Goal: Task Accomplishment & Management: Use online tool/utility

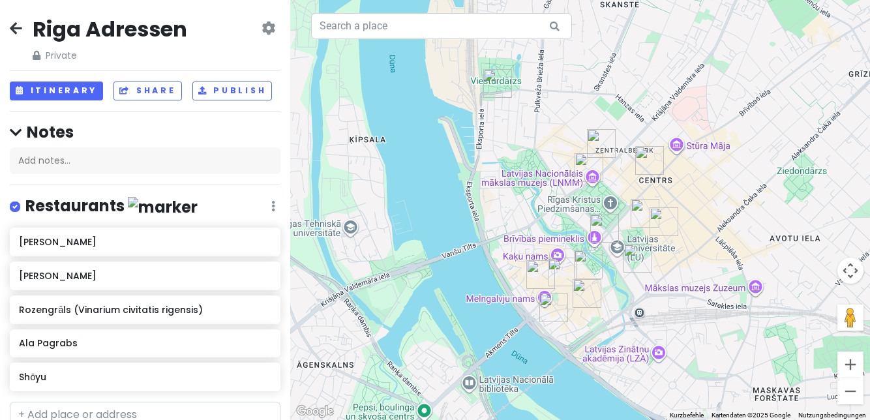
click at [13, 32] on icon at bounding box center [16, 28] width 12 height 10
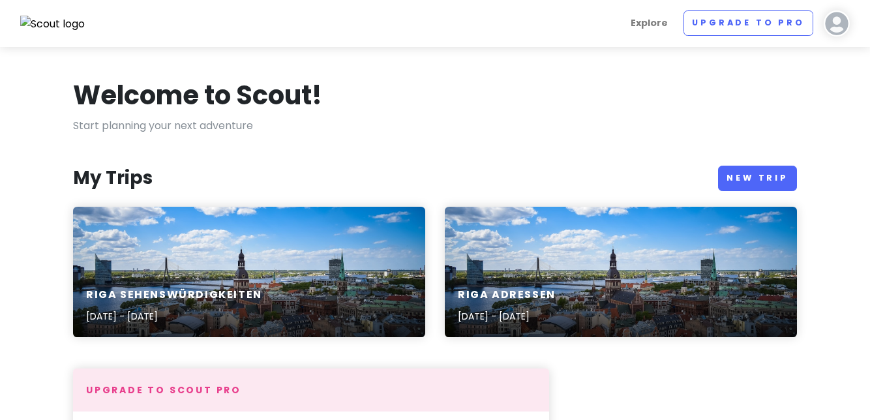
click at [250, 246] on div "Riga Sehenswürdigkeiten [DATE] - [DATE]" at bounding box center [249, 272] width 352 height 130
click at [625, 282] on div "Riga Adressen [DATE] - [DATE]" at bounding box center [621, 306] width 352 height 62
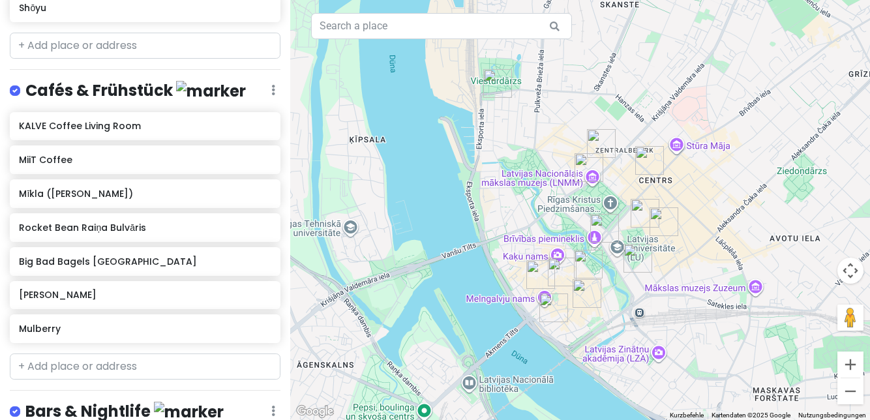
scroll to position [397, 0]
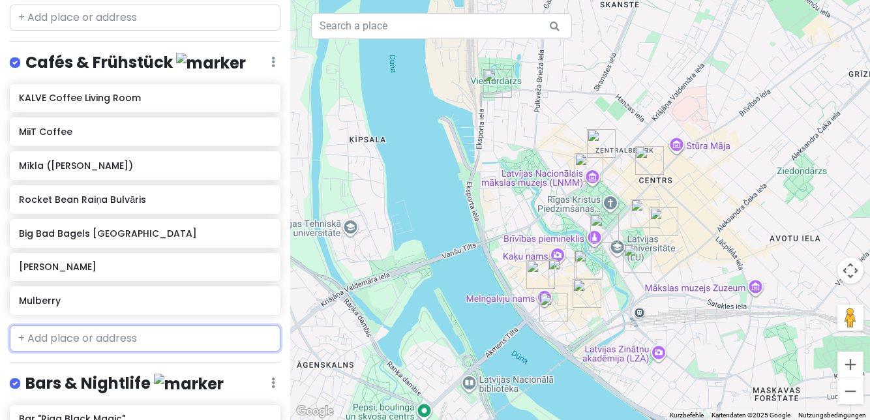
click at [140, 335] on input "text" at bounding box center [145, 338] width 271 height 26
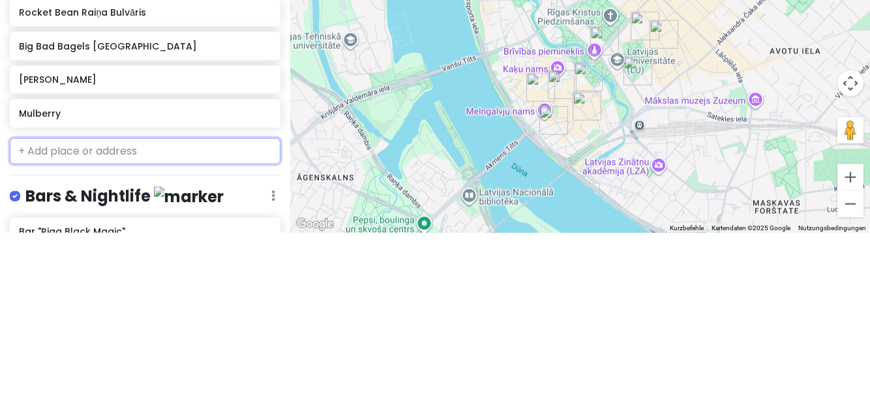
scroll to position [18, 0]
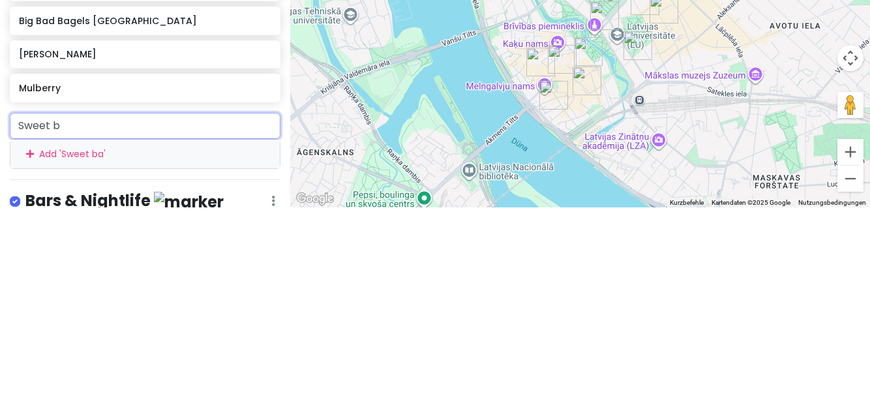
type input "Sweet"
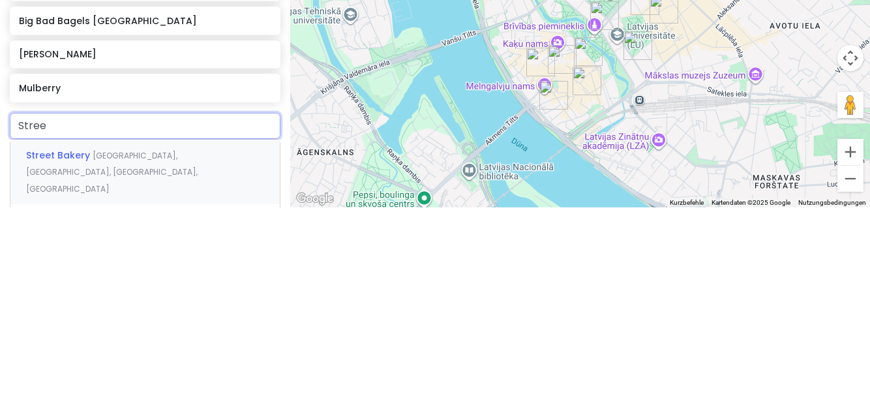
type input "Street"
click at [164, 362] on span "[GEOGRAPHIC_DATA], [GEOGRAPHIC_DATA], [GEOGRAPHIC_DATA], [GEOGRAPHIC_DATA]" at bounding box center [111, 384] width 171 height 44
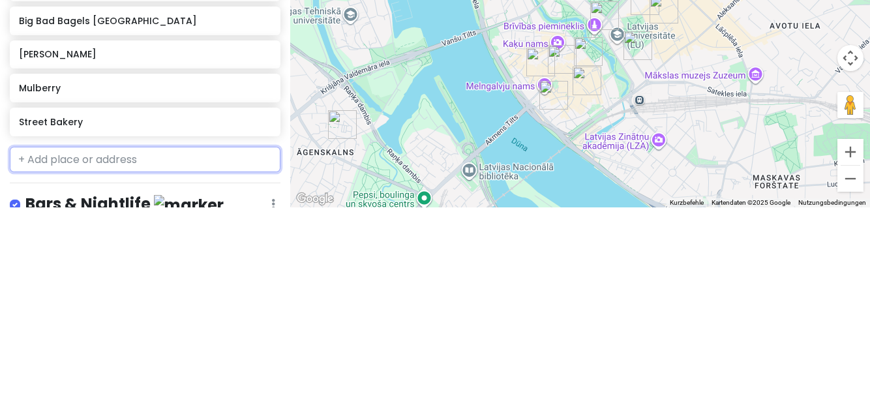
scroll to position [52, 0]
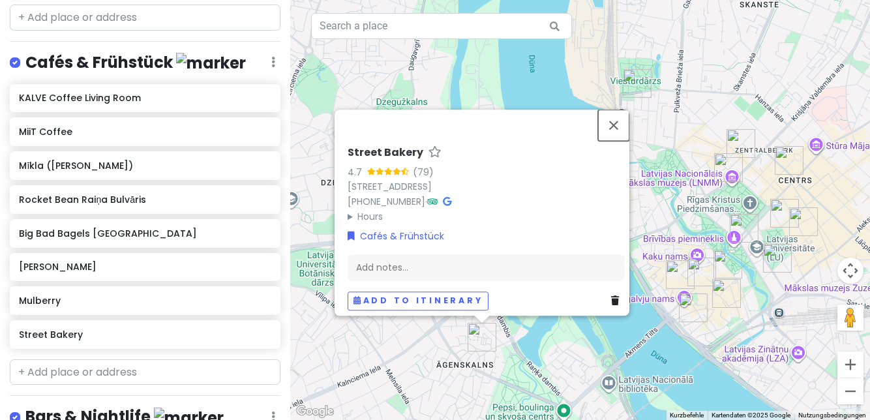
click at [622, 110] on button "Schließen" at bounding box center [613, 125] width 31 height 31
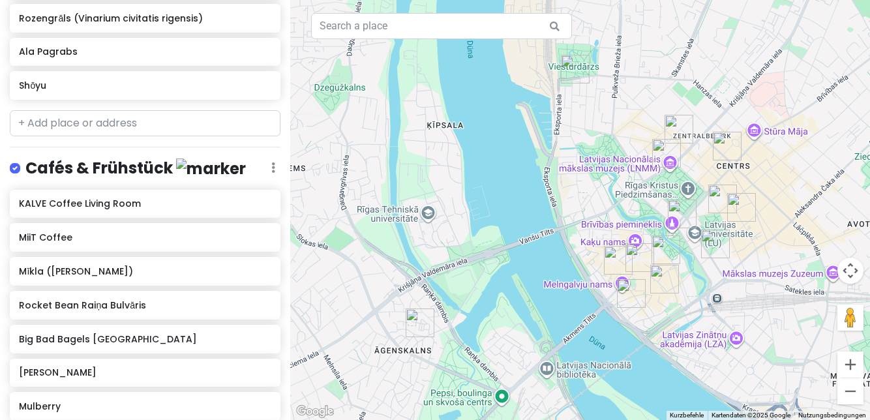
scroll to position [468, 0]
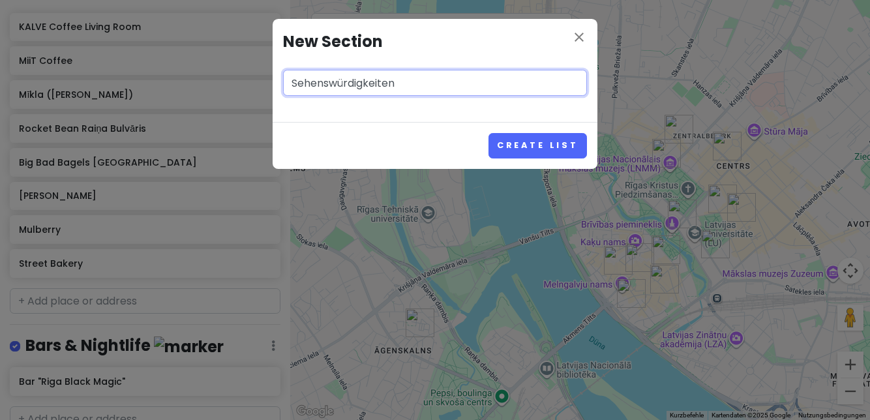
type input "Sehenswürdigkeiten"
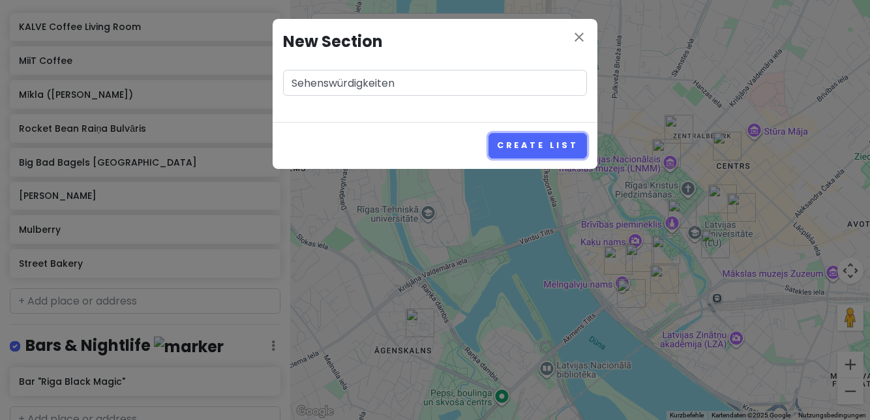
click at [549, 142] on button "Create List" at bounding box center [537, 145] width 98 height 25
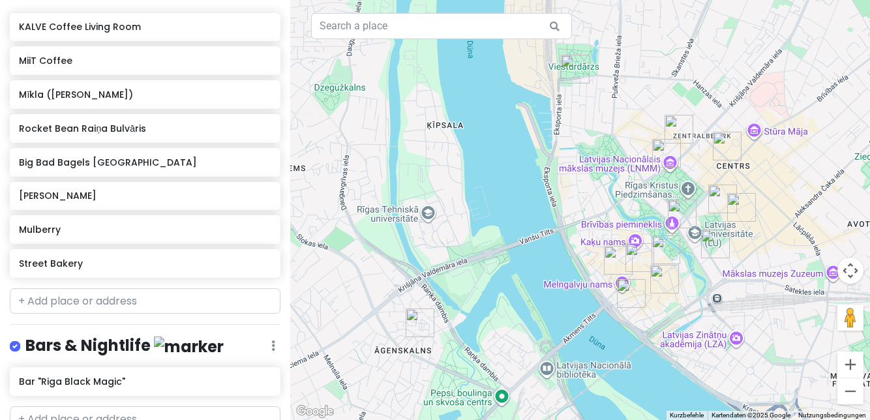
scroll to position [552, 0]
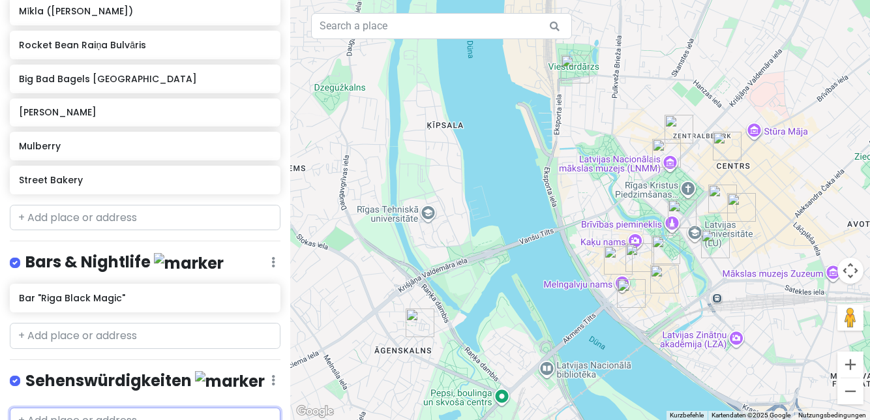
click at [162, 407] on input "text" at bounding box center [145, 420] width 271 height 26
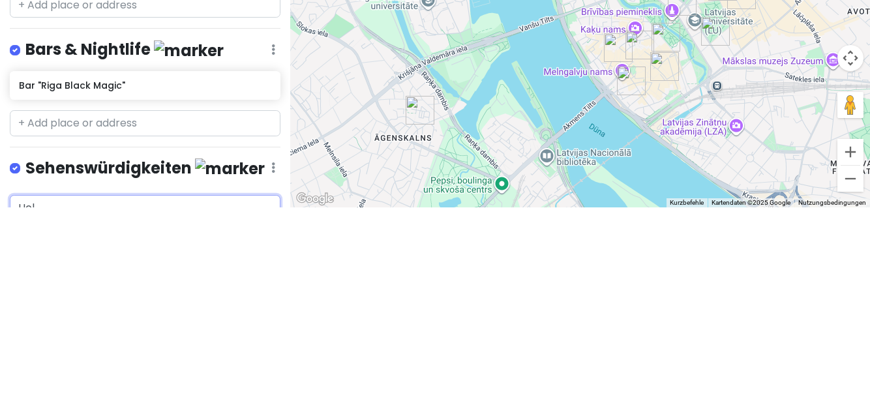
type input "Holy"
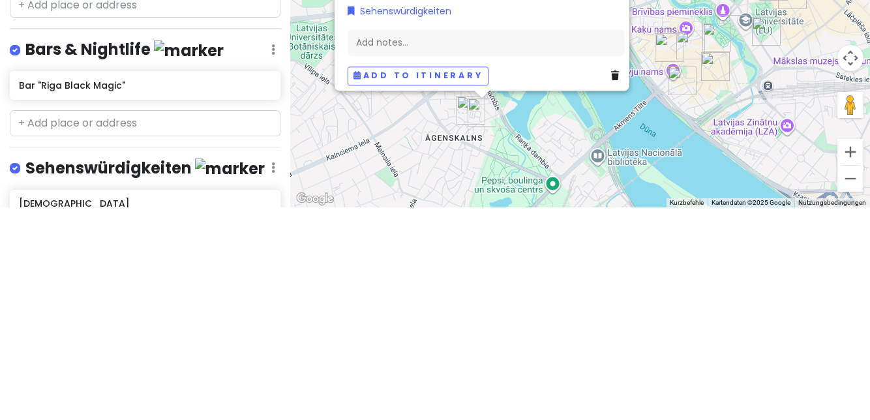
type input "[DEMOGRAPHIC_DATA]"
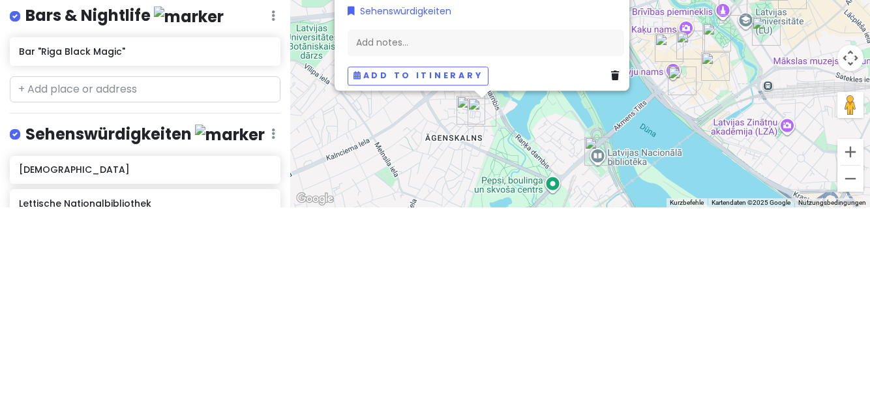
scroll to position [587, 0]
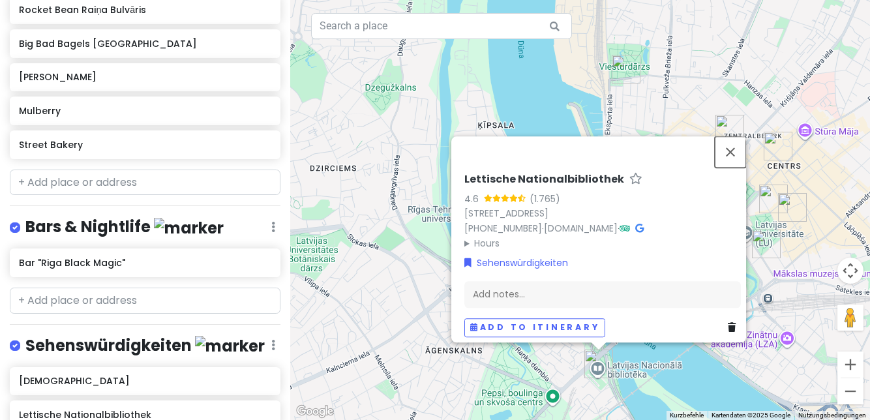
click at [741, 136] on button "Schließen" at bounding box center [729, 151] width 31 height 31
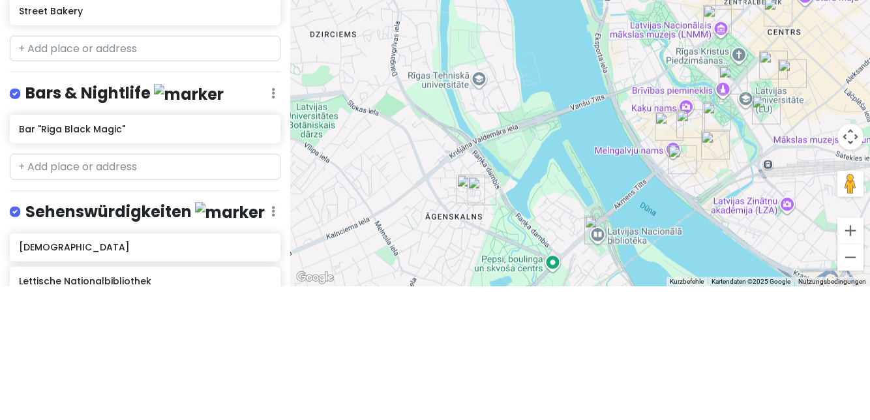
scroll to position [55, 0]
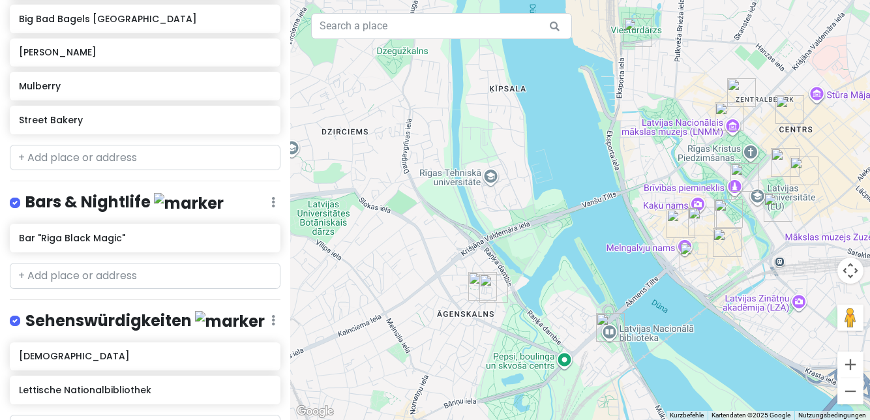
scroll to position [619, 0]
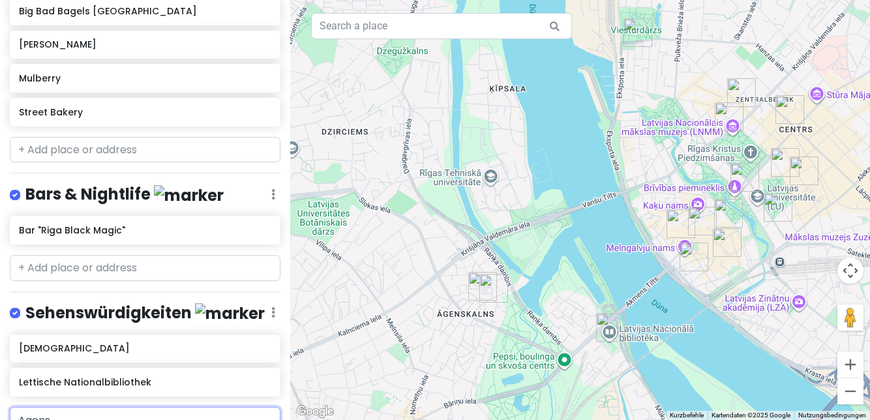
click at [115, 407] on input "Agens" at bounding box center [145, 420] width 271 height 26
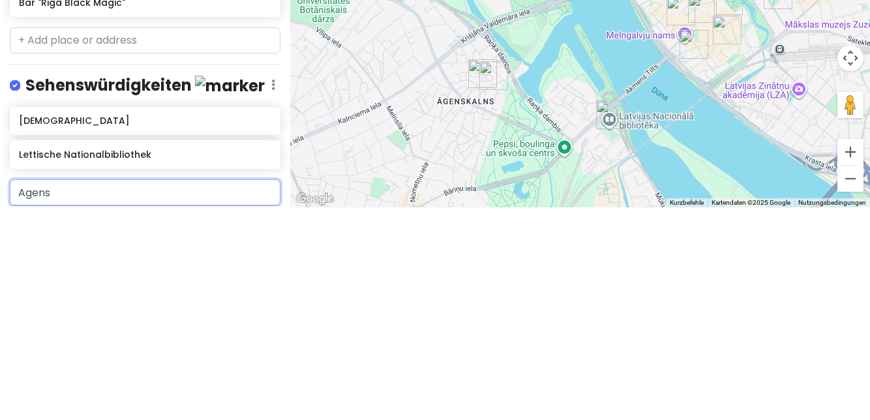
scroll to position [646, 0]
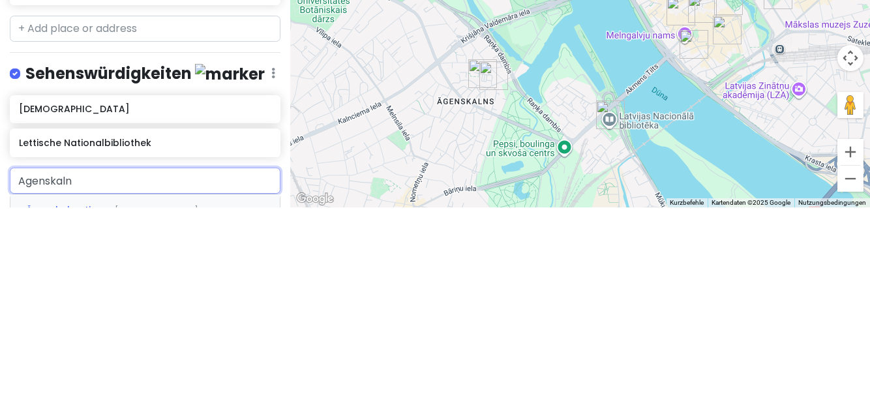
type input "Agenskalns"
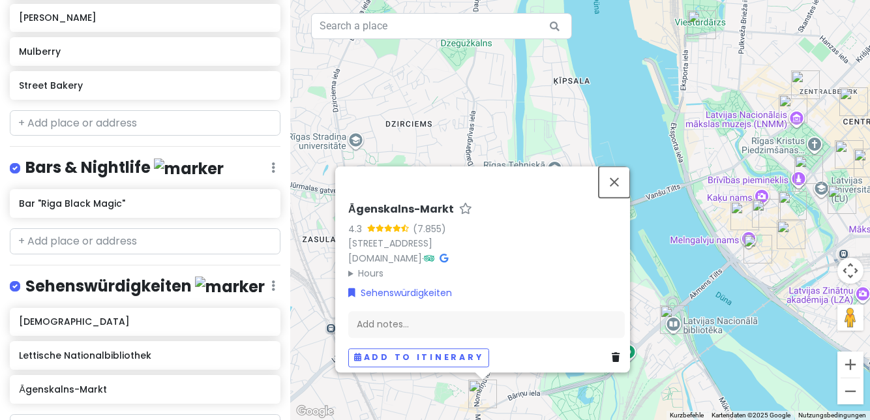
click at [623, 166] on button "Schließen" at bounding box center [613, 181] width 31 height 31
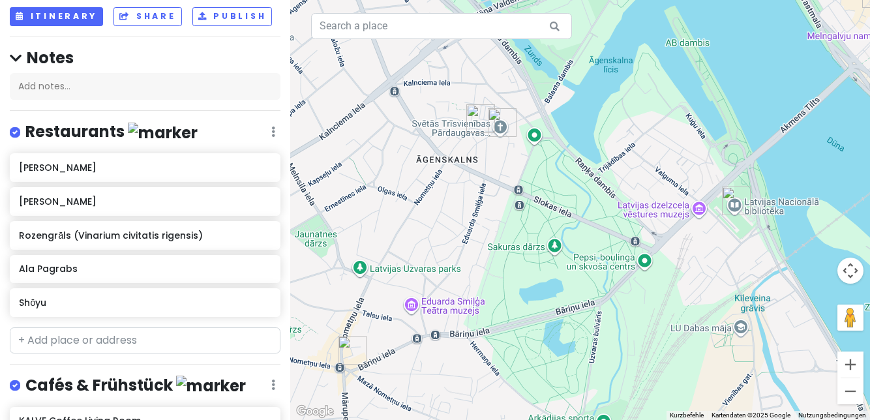
scroll to position [0, 0]
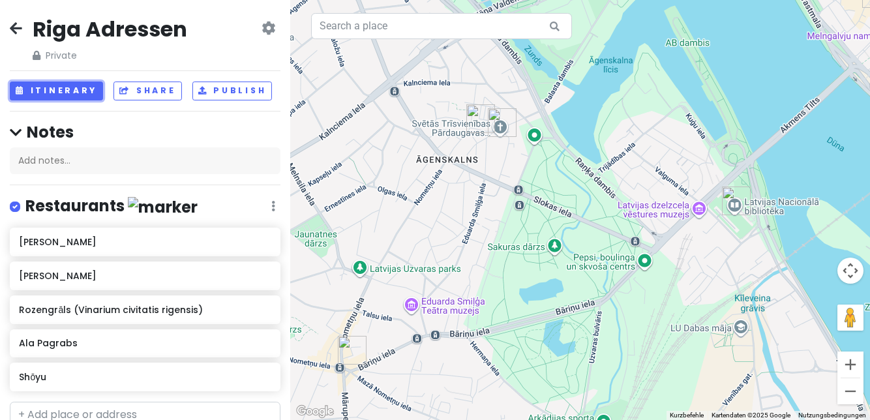
click at [53, 81] on button "Itinerary" at bounding box center [56, 90] width 93 height 19
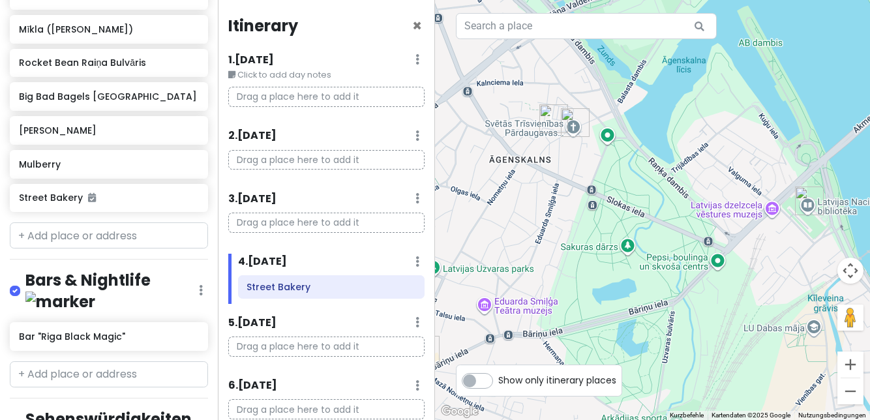
scroll to position [724, 0]
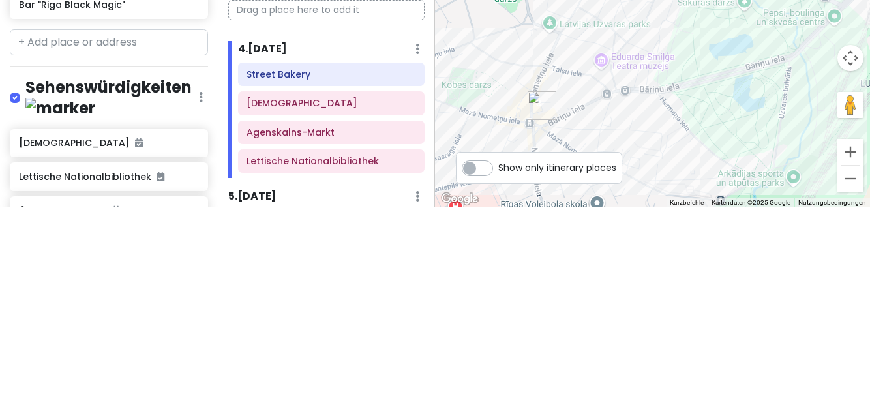
type input "The carv"
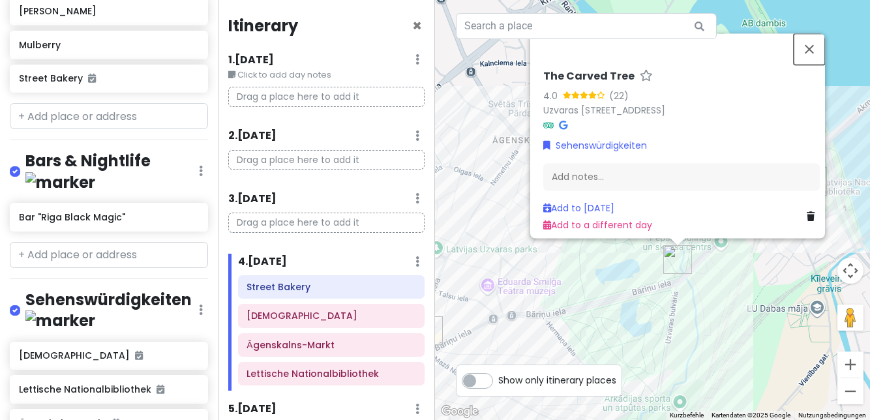
click at [817, 57] on button "Schließen" at bounding box center [808, 48] width 31 height 31
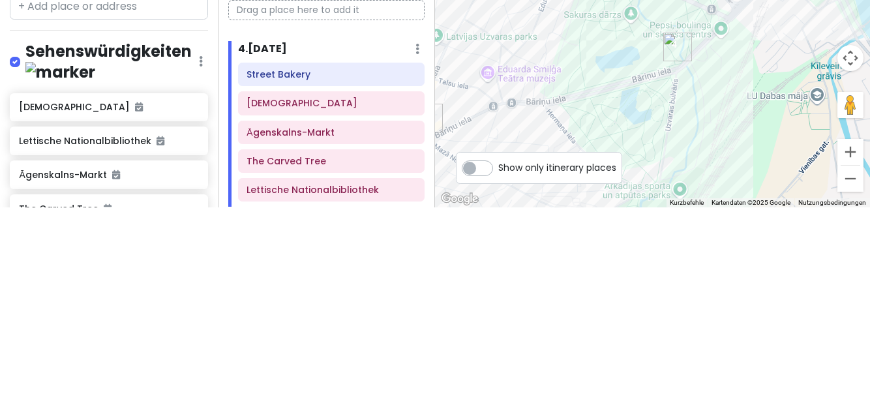
scroll to position [771, 0]
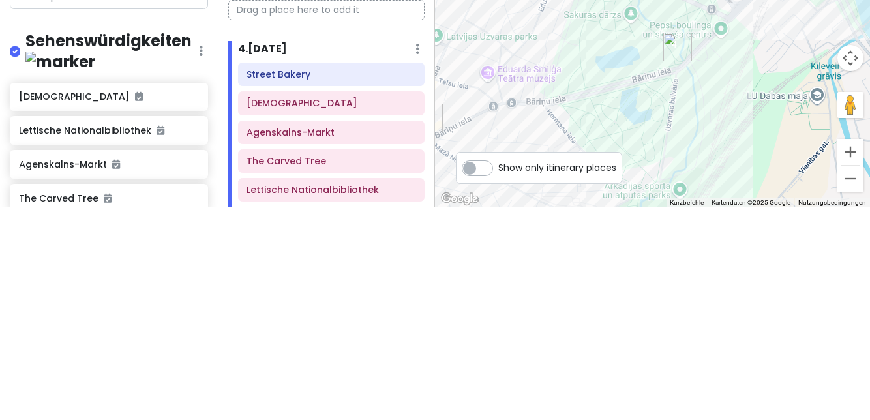
type input "Akademie de"
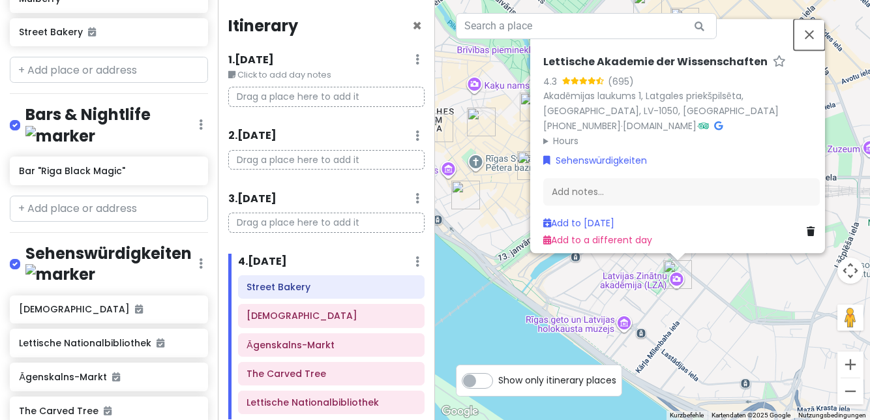
click at [819, 50] on button "Schließen" at bounding box center [808, 34] width 31 height 31
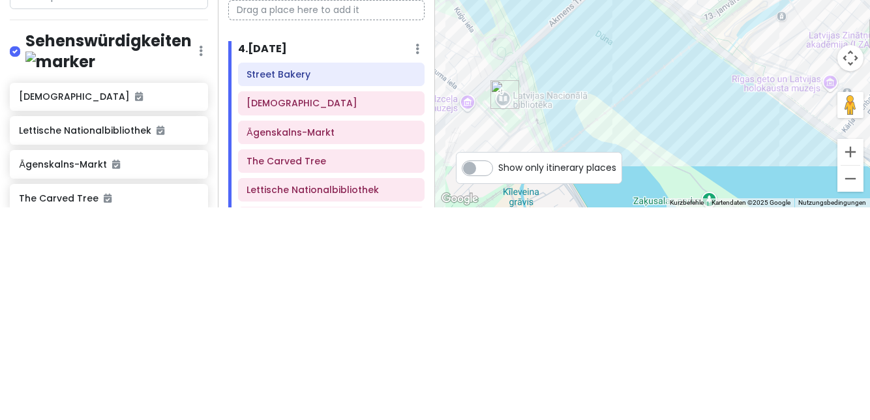
type input "Steinbr"
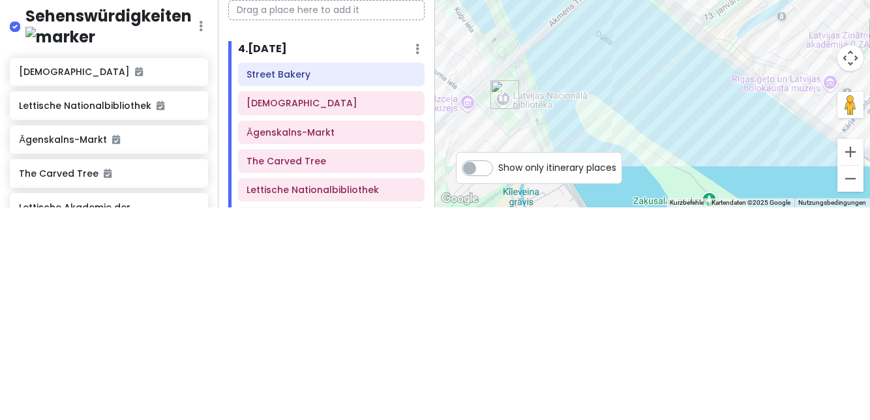
scroll to position [801, 0]
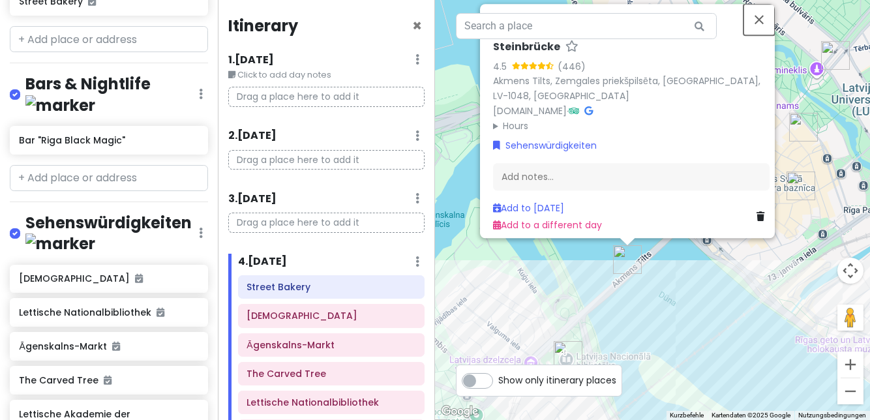
click at [773, 35] on button "Schließen" at bounding box center [758, 19] width 31 height 31
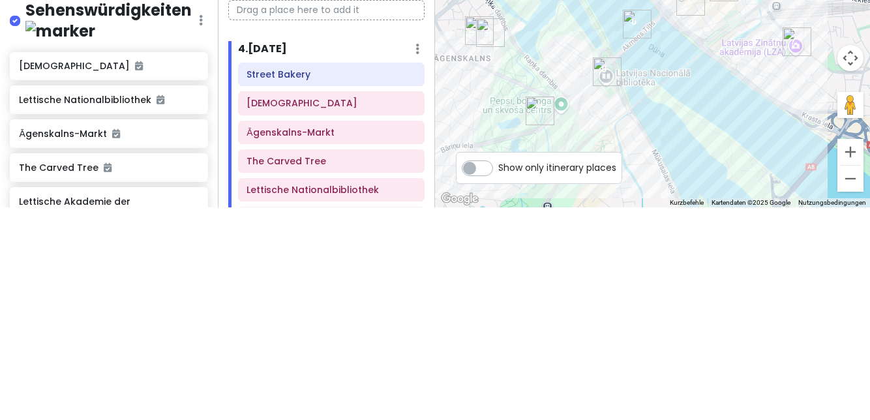
type input "Rigaer ghe"
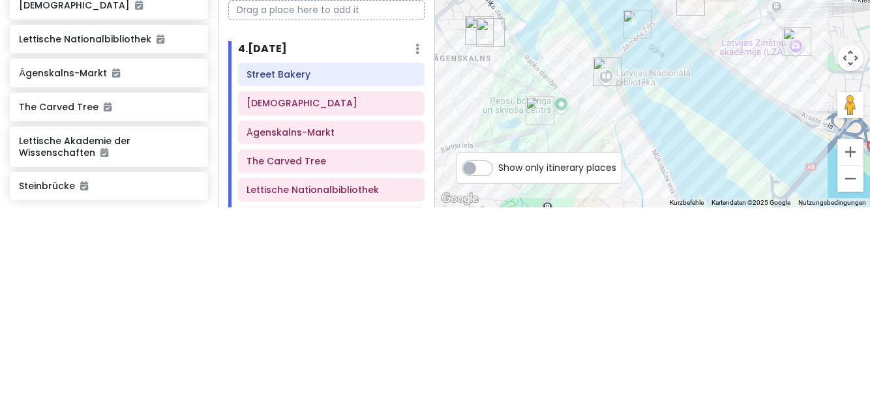
scroll to position [862, 0]
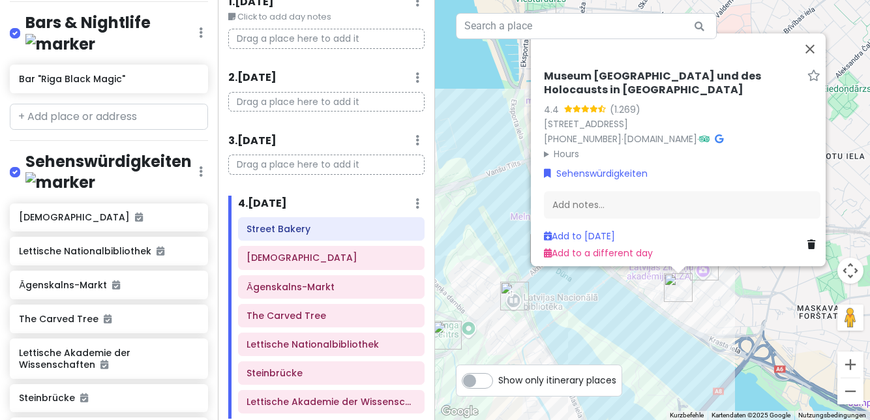
scroll to position [91, 0]
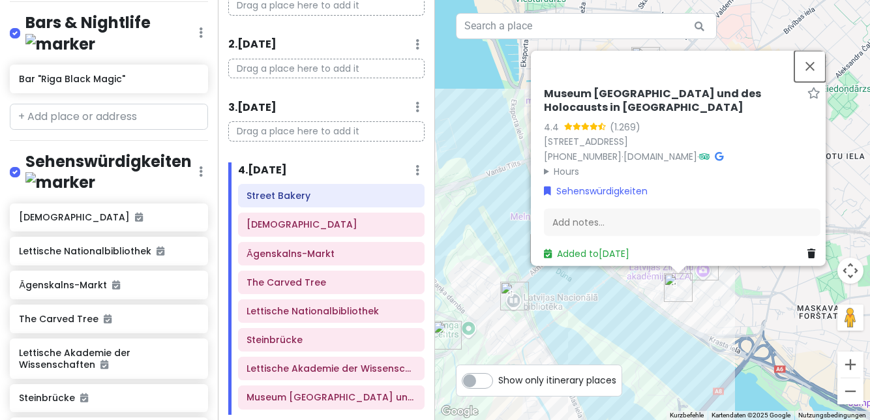
click at [819, 68] on button "Schließen" at bounding box center [809, 66] width 31 height 31
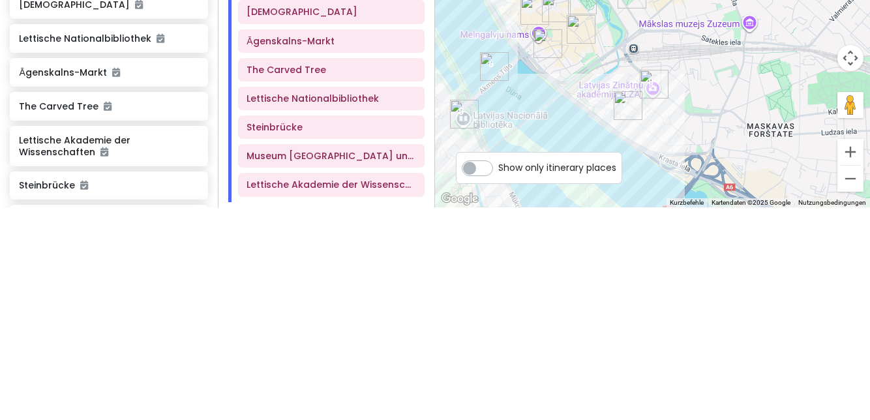
type input "Spiker"
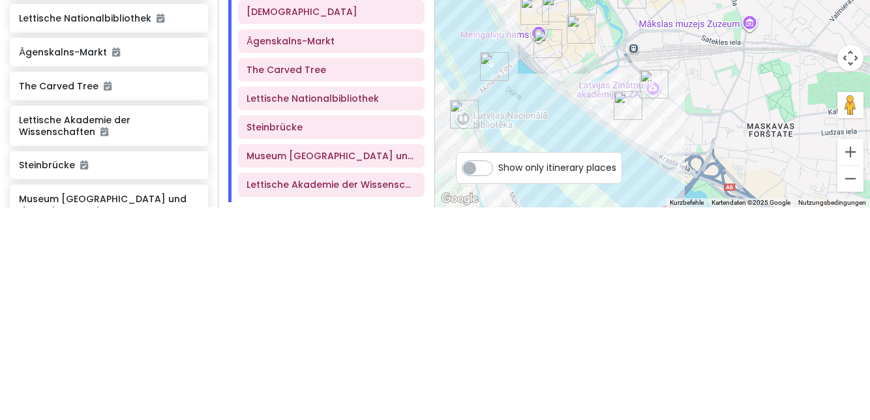
scroll to position [900, 0]
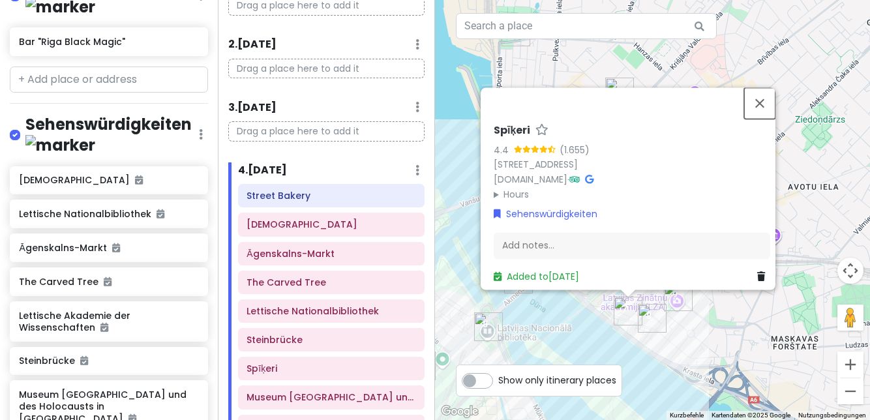
click at [767, 108] on button "Schließen" at bounding box center [759, 102] width 31 height 31
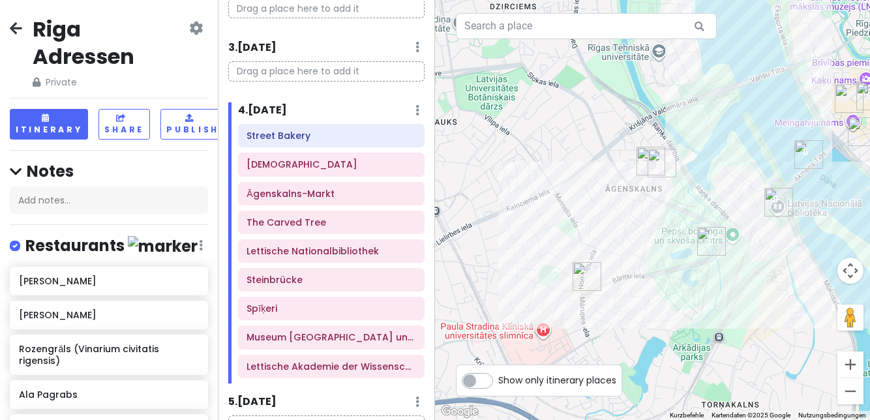
scroll to position [154, 0]
